Goal: Information Seeking & Learning: Learn about a topic

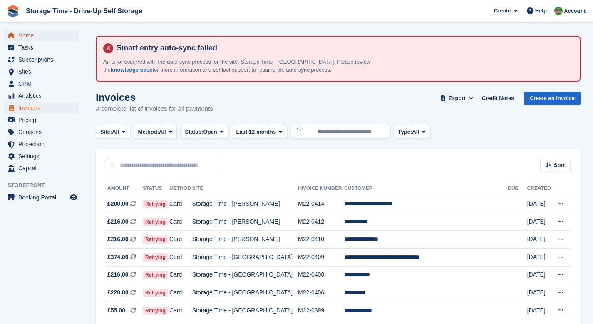
click at [27, 35] on span "Home" at bounding box center [43, 36] width 50 height 12
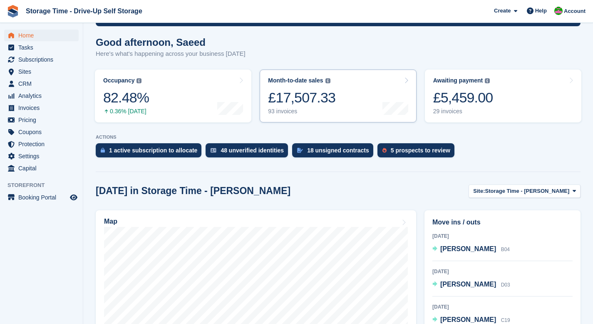
scroll to position [118, 0]
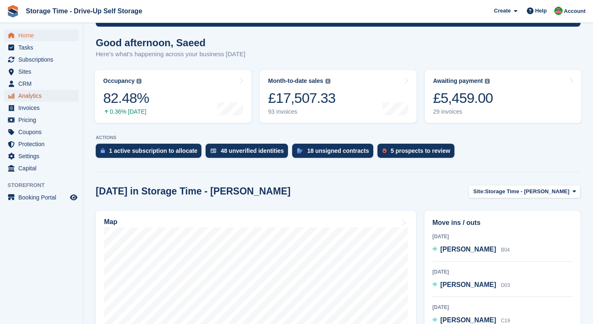
click at [33, 96] on span "Analytics" at bounding box center [43, 96] width 50 height 12
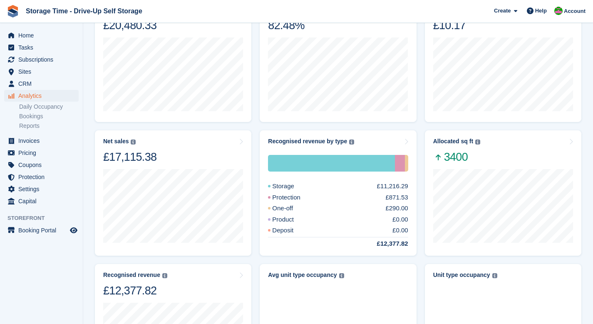
scroll to position [190, 0]
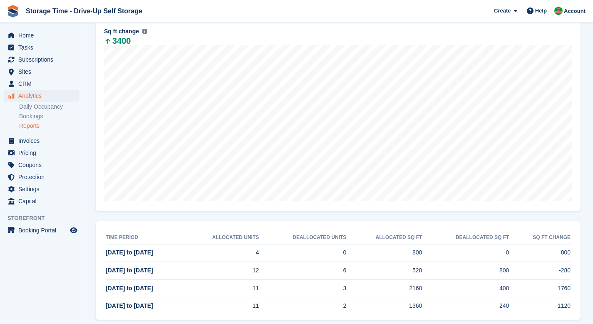
scroll to position [193, 0]
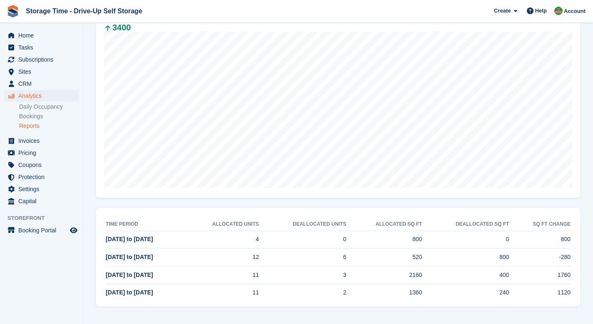
click at [348, 275] on td "2160" at bounding box center [384, 275] width 76 height 18
click at [344, 278] on td "3" at bounding box center [302, 275] width 87 height 18
click at [127, 259] on span "11 Aug to 17 Aug" at bounding box center [129, 256] width 47 height 7
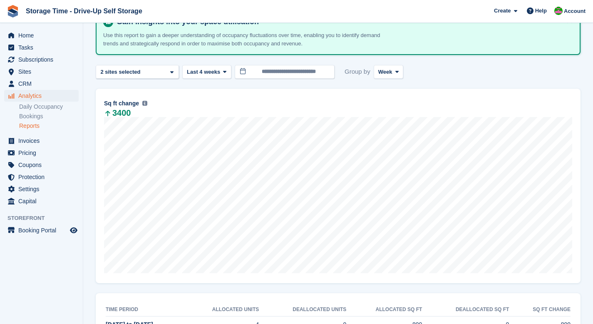
scroll to position [106, 0]
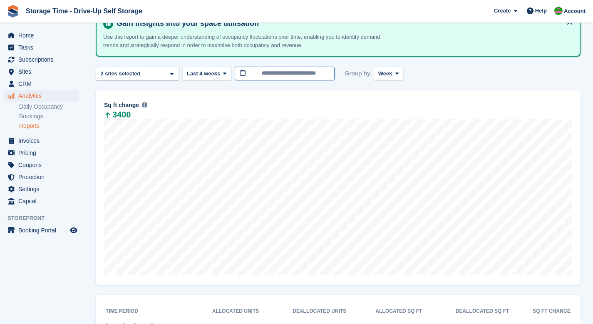
click at [259, 72] on input "**********" at bounding box center [285, 74] width 100 height 14
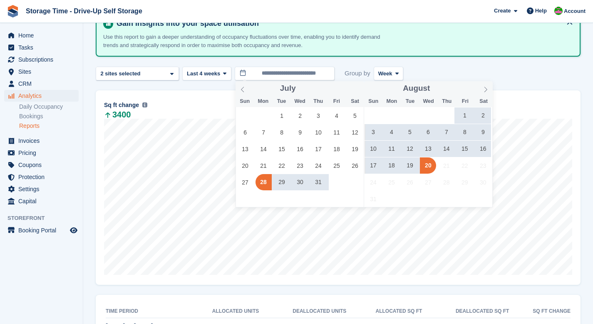
click at [411, 166] on span "19" at bounding box center [409, 165] width 16 height 16
type input "**********"
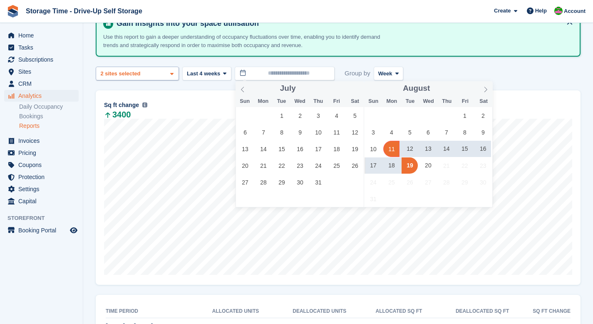
click at [167, 75] on div "Storage Time - Sharston 2 sites selected" at bounding box center [137, 74] width 83 height 14
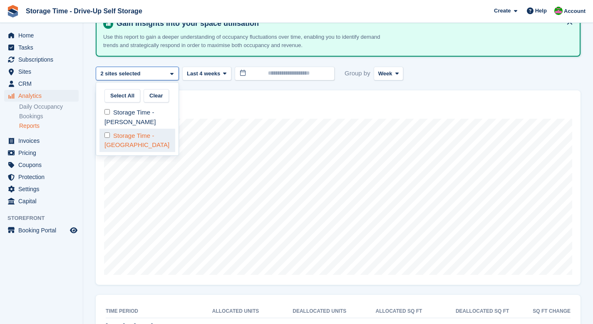
click at [136, 136] on div "Storage Time - [GEOGRAPHIC_DATA]" at bounding box center [137, 140] width 76 height 23
select select "****"
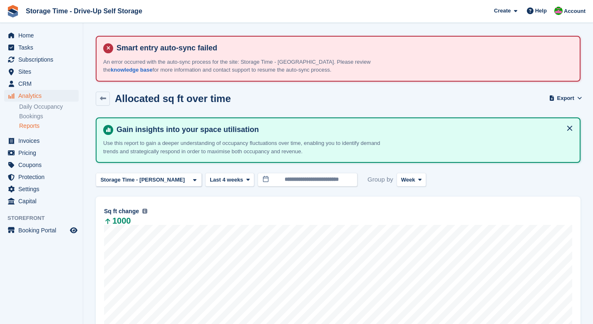
click at [214, 93] on h2 "Allocated sq ft over time" at bounding box center [173, 98] width 116 height 11
click at [401, 178] on span "Week" at bounding box center [408, 180] width 14 height 8
click at [400, 201] on link "Day" at bounding box center [436, 199] width 72 height 15
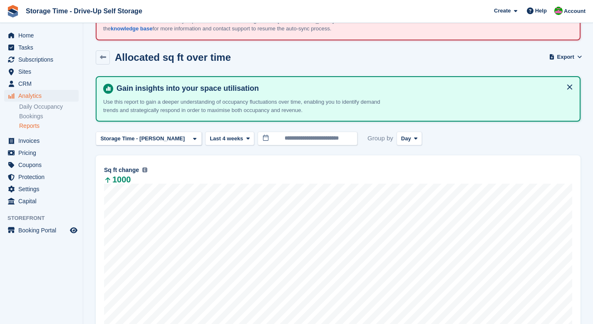
scroll to position [46, 0]
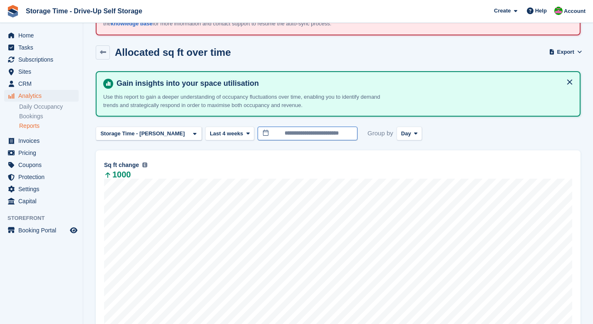
click at [276, 131] on input "**********" at bounding box center [307, 133] width 100 height 14
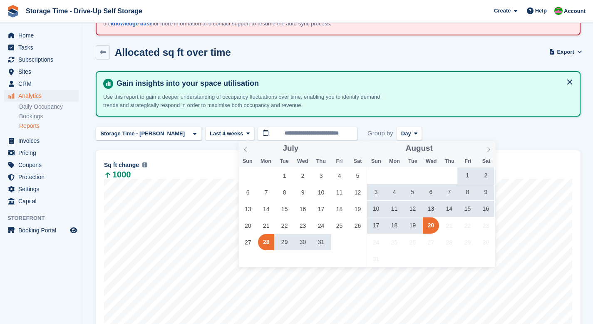
click at [394, 225] on span "18" at bounding box center [394, 225] width 16 height 16
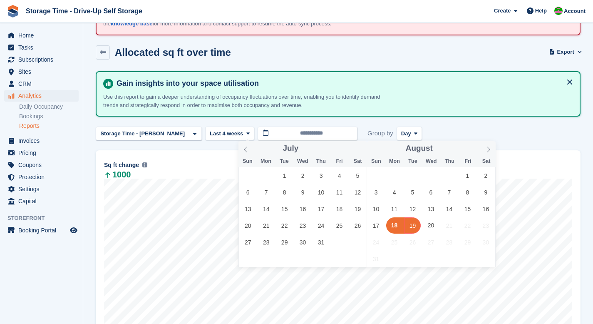
click at [417, 228] on span "19" at bounding box center [412, 225] width 16 height 16
type input "**********"
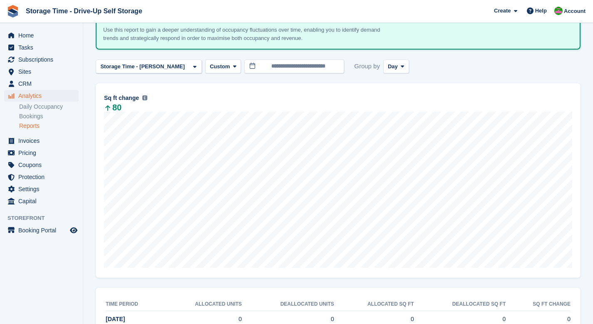
scroll to position [114, 0]
click at [163, 64] on div "Storage Time - [PERSON_NAME]" at bounding box center [143, 66] width 89 height 8
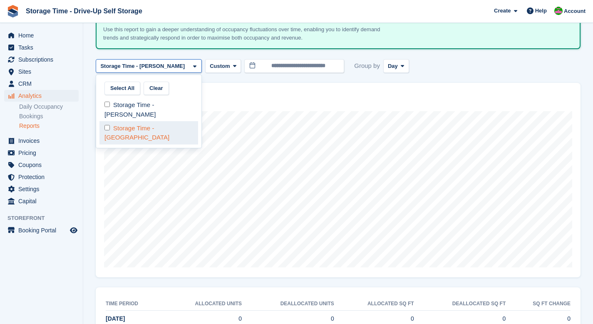
click at [152, 129] on div "Storage Time - [GEOGRAPHIC_DATA]" at bounding box center [148, 132] width 99 height 23
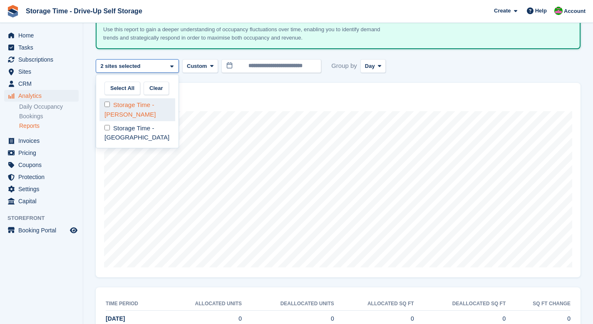
click at [143, 110] on div "Storage Time - [PERSON_NAME]" at bounding box center [137, 109] width 76 height 23
select select "****"
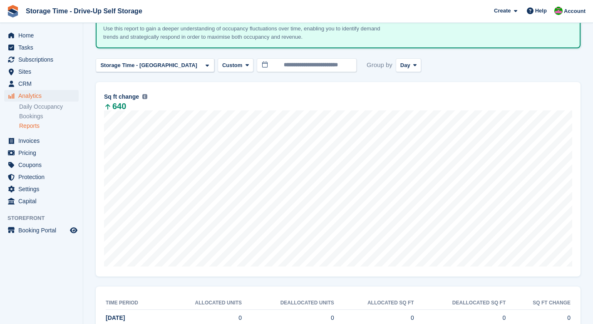
scroll to position [116, 0]
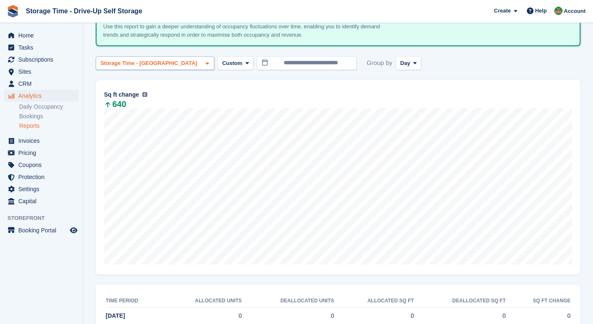
click at [166, 63] on div "Storage Time - [GEOGRAPHIC_DATA]" at bounding box center [149, 63] width 101 height 8
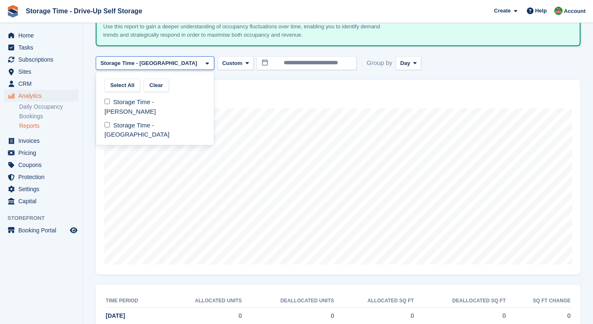
click at [166, 63] on div "Storage Time - [GEOGRAPHIC_DATA]" at bounding box center [149, 63] width 101 height 8
click at [438, 57] on div "**********" at bounding box center [338, 63] width 485 height 14
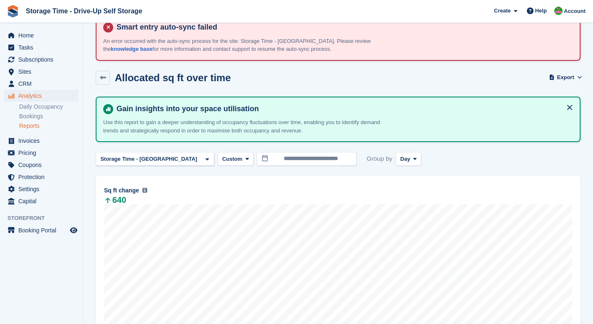
scroll to position [0, 0]
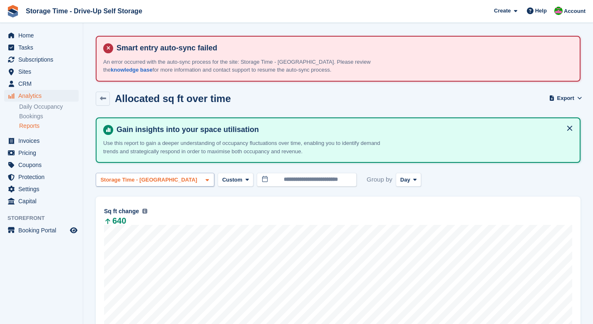
click at [175, 179] on div "Storage Time - [GEOGRAPHIC_DATA]" at bounding box center [149, 180] width 101 height 8
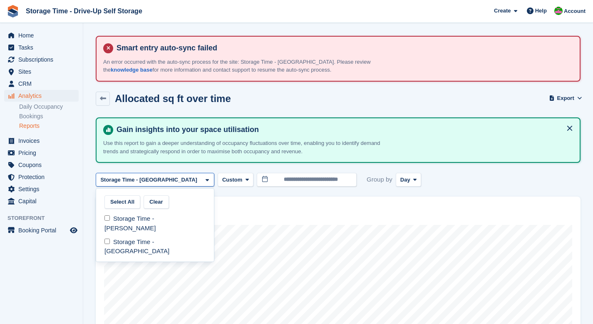
click at [175, 178] on div "Storage Time - [GEOGRAPHIC_DATA]" at bounding box center [149, 180] width 101 height 8
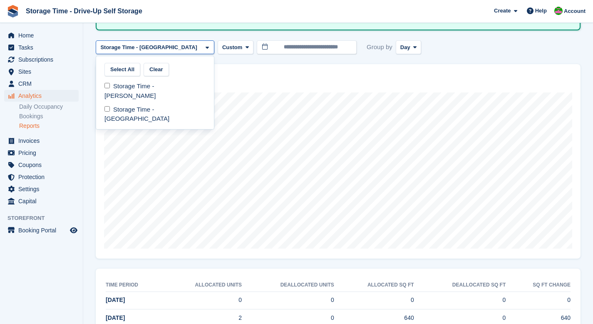
scroll to position [131, 0]
click at [165, 48] on div "Storage Time - [GEOGRAPHIC_DATA]" at bounding box center [149, 49] width 101 height 8
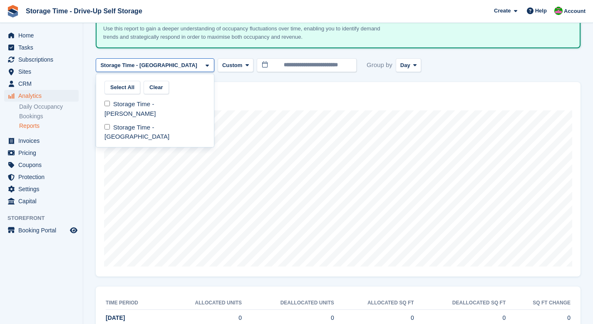
scroll to position [125, 0]
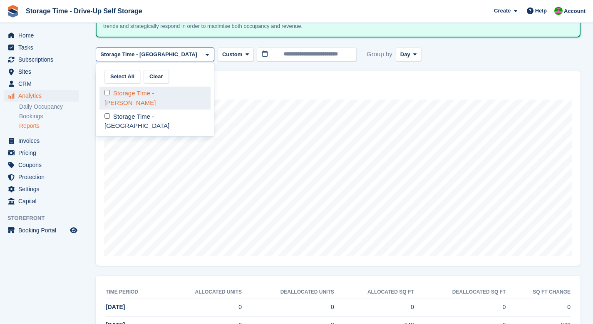
click at [128, 99] on div "Storage Time - [PERSON_NAME]" at bounding box center [154, 98] width 111 height 23
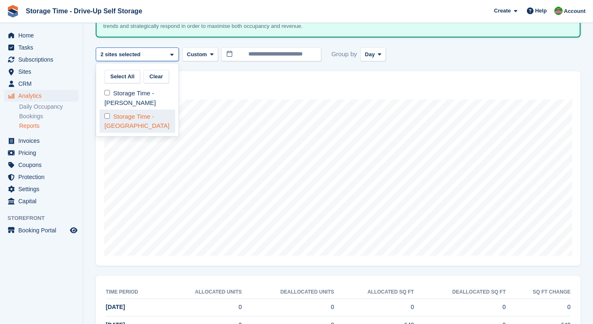
click at [129, 122] on div "Storage Time - [GEOGRAPHIC_DATA]" at bounding box center [137, 120] width 76 height 23
select select "****"
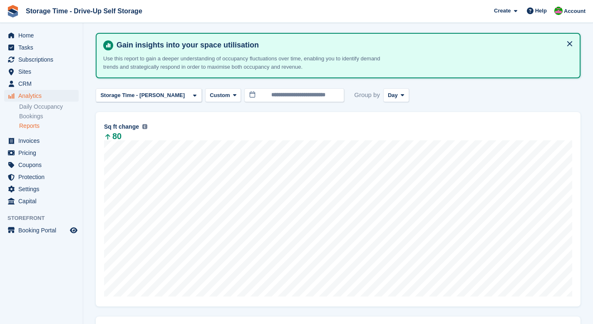
scroll to position [81, 0]
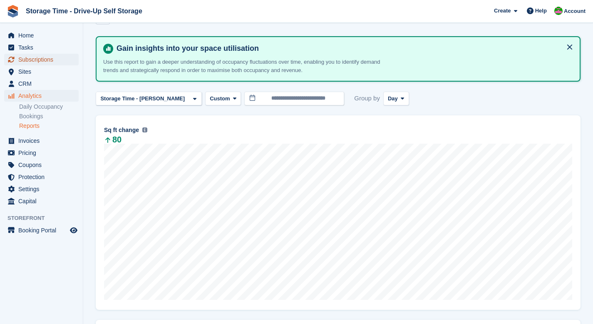
click at [32, 64] on span "Subscriptions" at bounding box center [43, 60] width 50 height 12
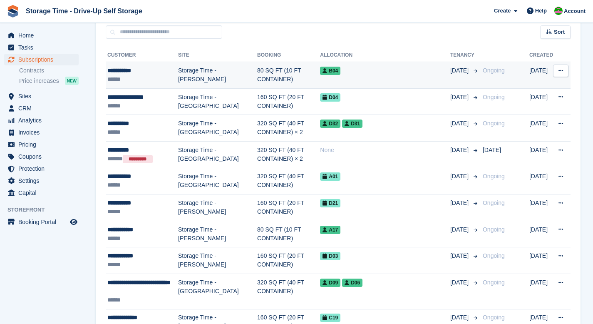
scroll to position [139, 0]
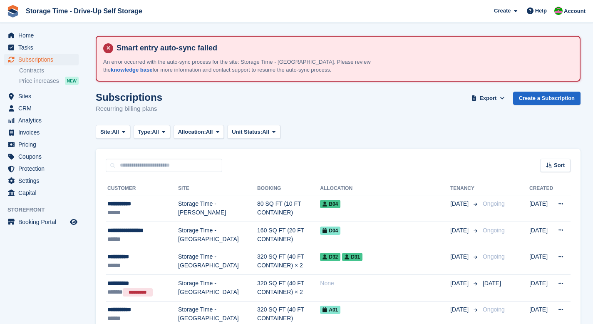
scroll to position [139, 0]
